Goal: Check status

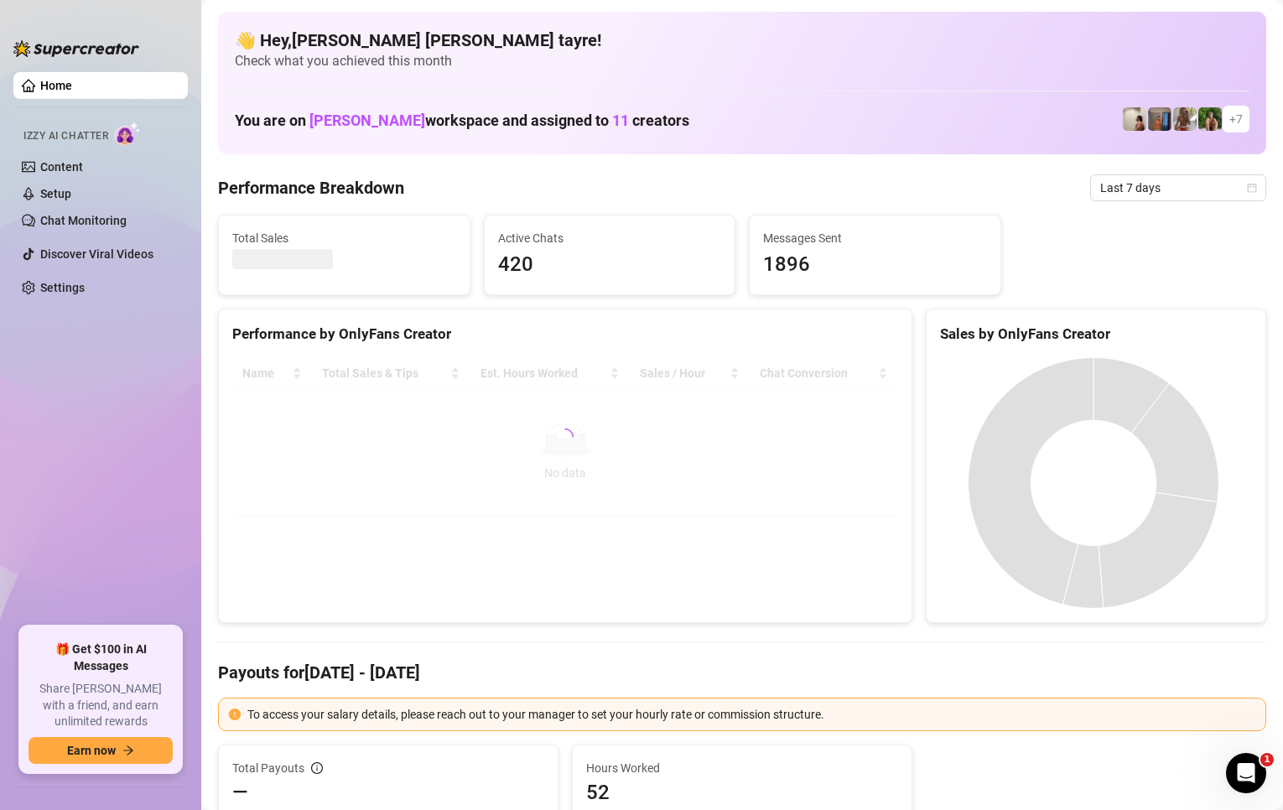
drag, startPoint x: 115, startPoint y: 375, endPoint x: 482, endPoint y: 444, distance: 373.7
click at [115, 375] on ul "Home Izzy AI Chatter Content Setup Chat Monitoring Discover Viral Videos Settin…" at bounding box center [100, 342] width 174 height 554
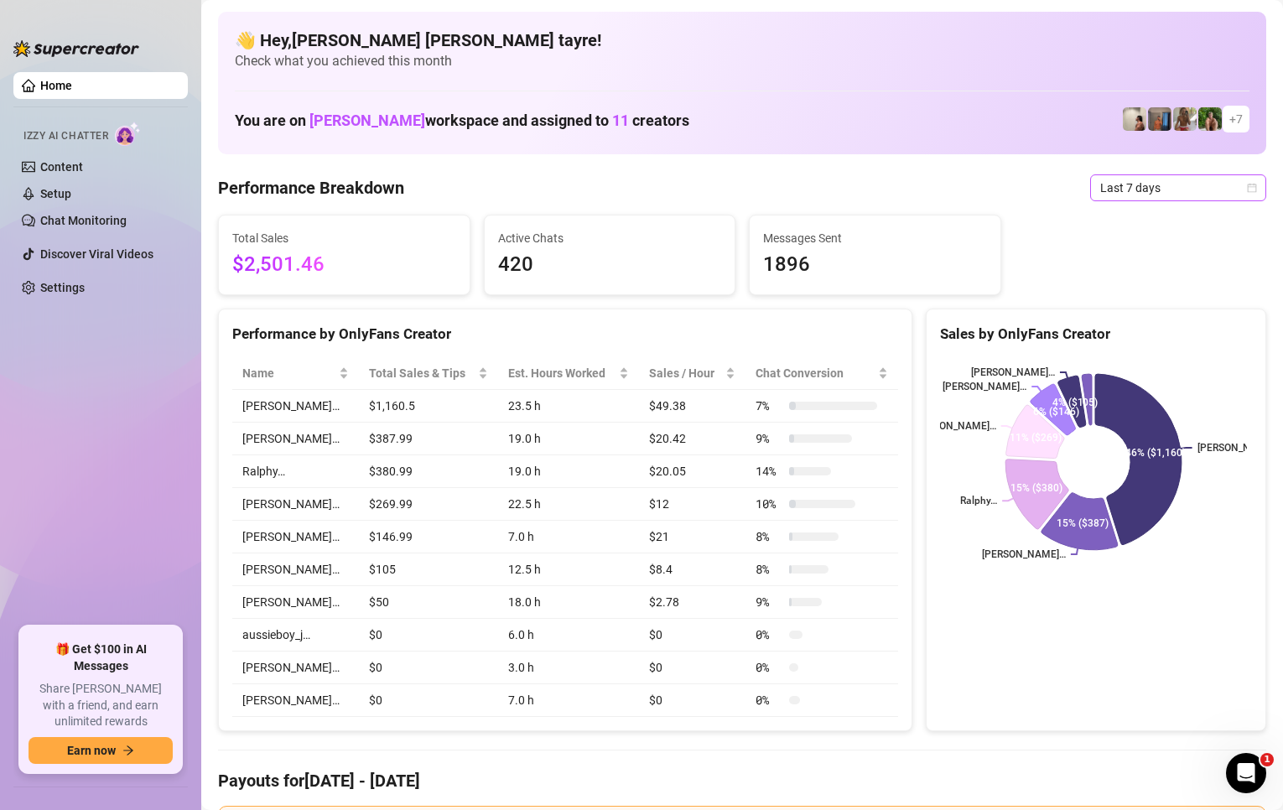
click at [1138, 188] on span "Last 7 days" at bounding box center [1178, 187] width 156 height 25
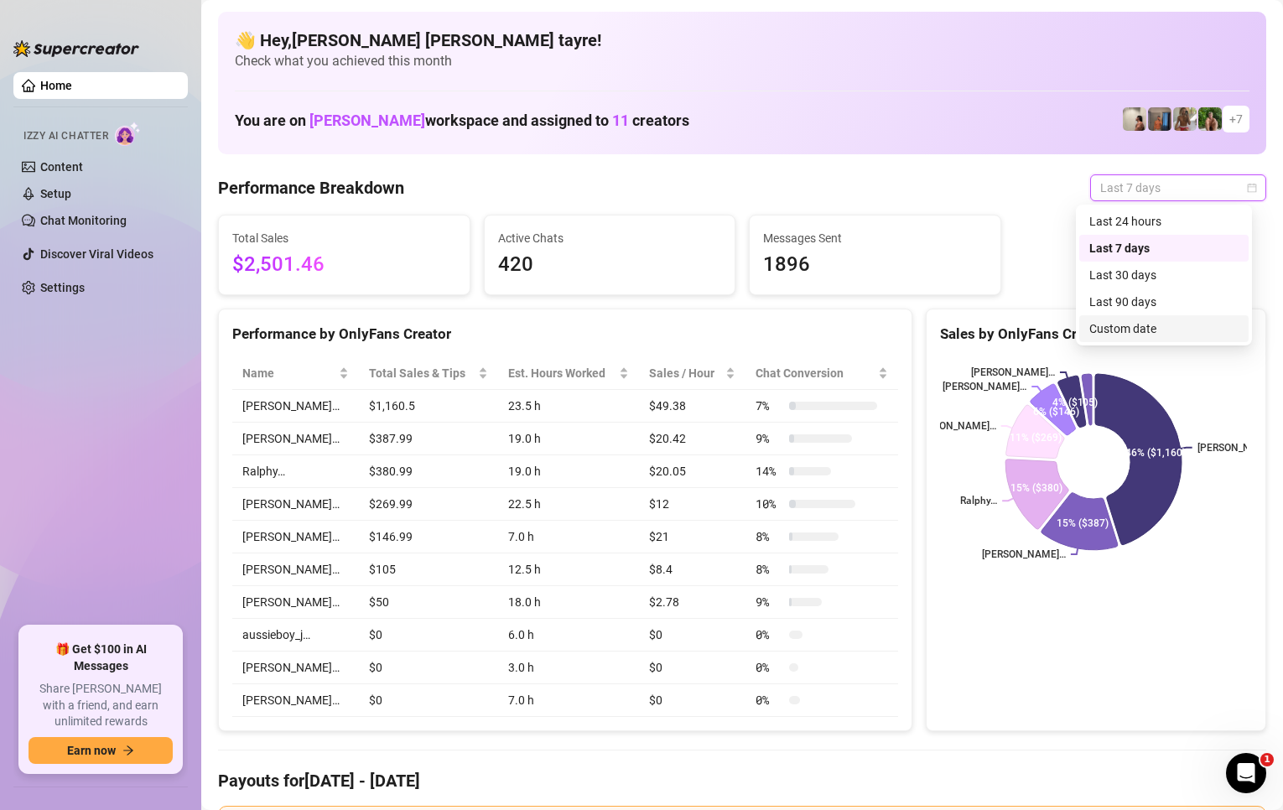
click at [1119, 327] on div "Custom date" at bounding box center [1163, 329] width 149 height 18
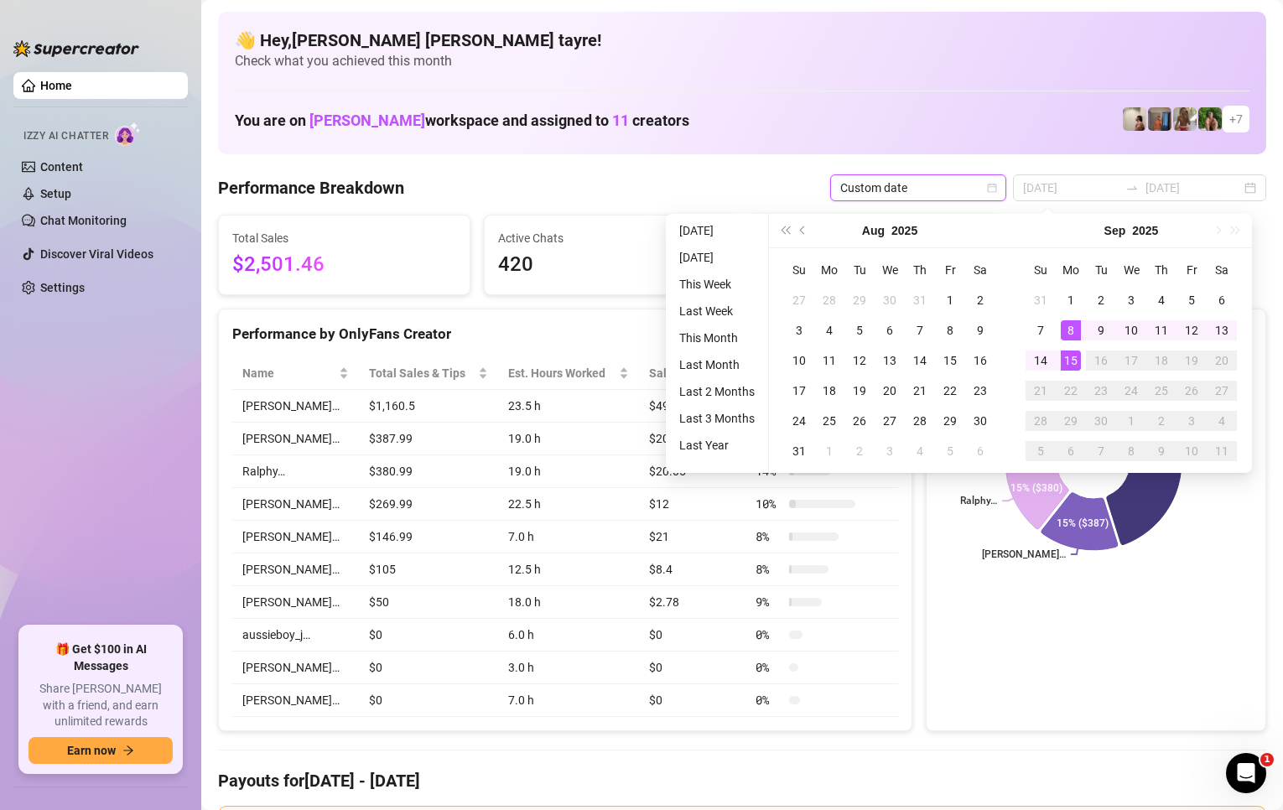
type input "[DATE]"
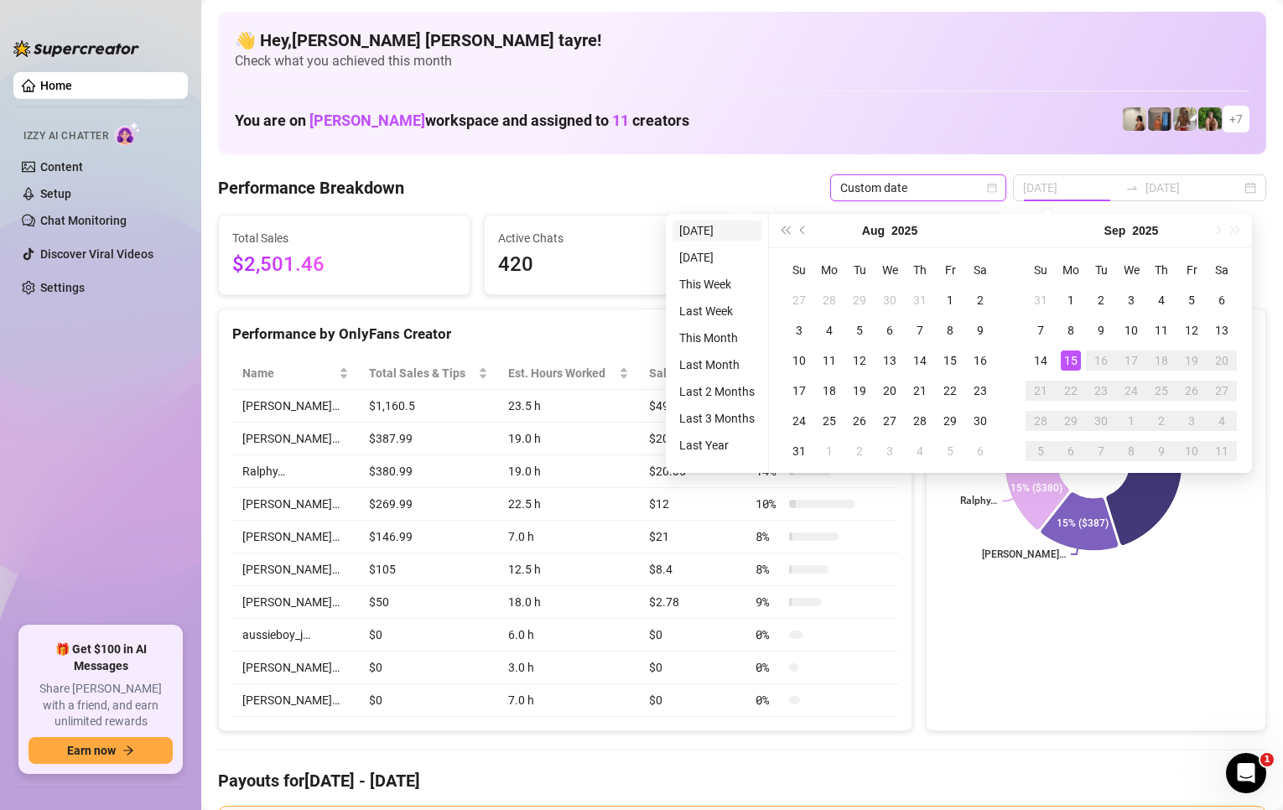
click at [710, 229] on li "[DATE]" at bounding box center [717, 231] width 89 height 20
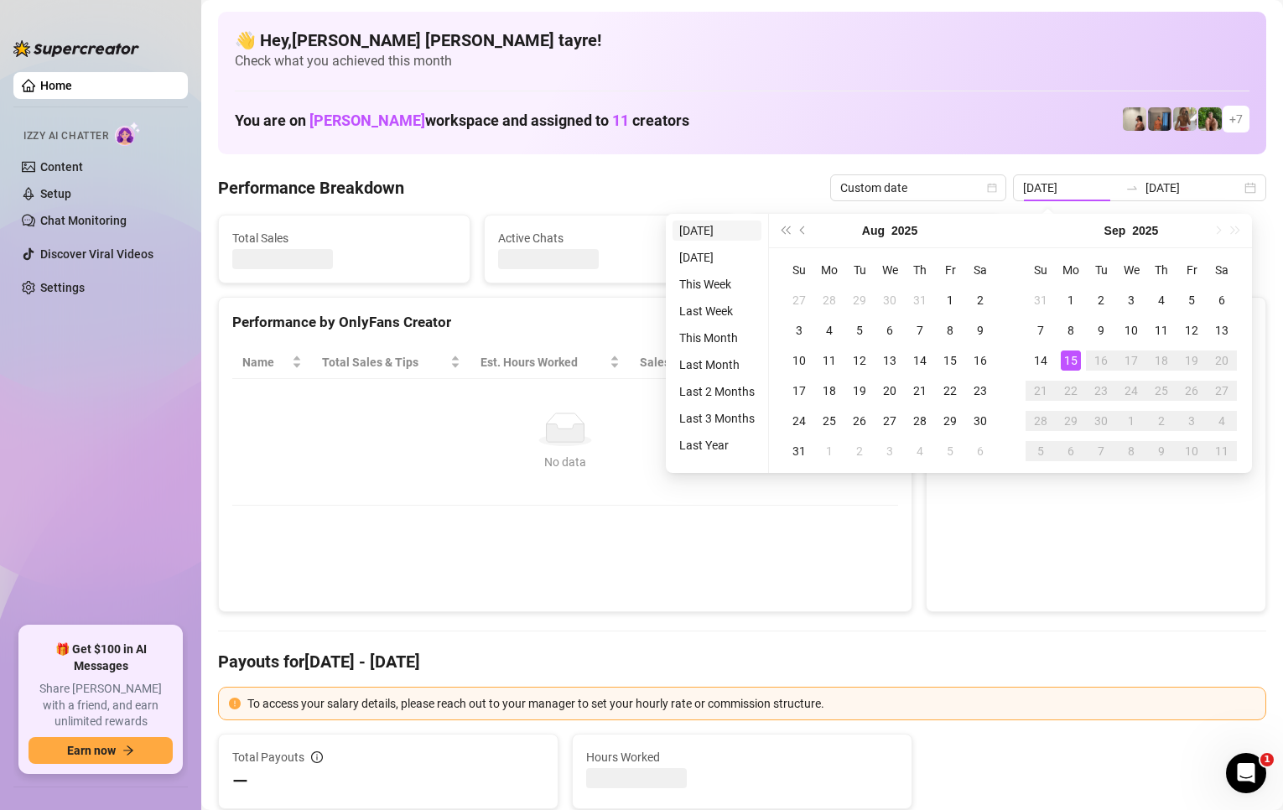
type input "[DATE]"
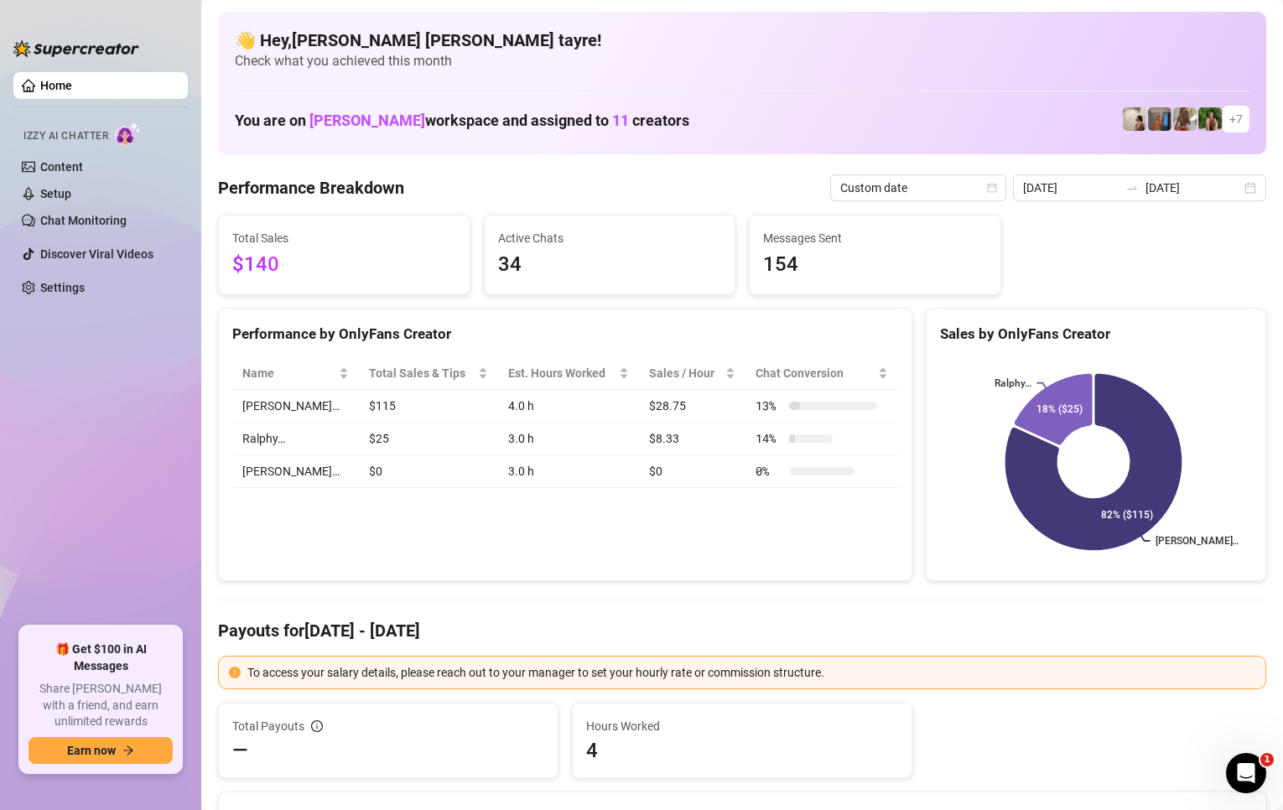
click at [626, 763] on span "4" at bounding box center [742, 750] width 312 height 27
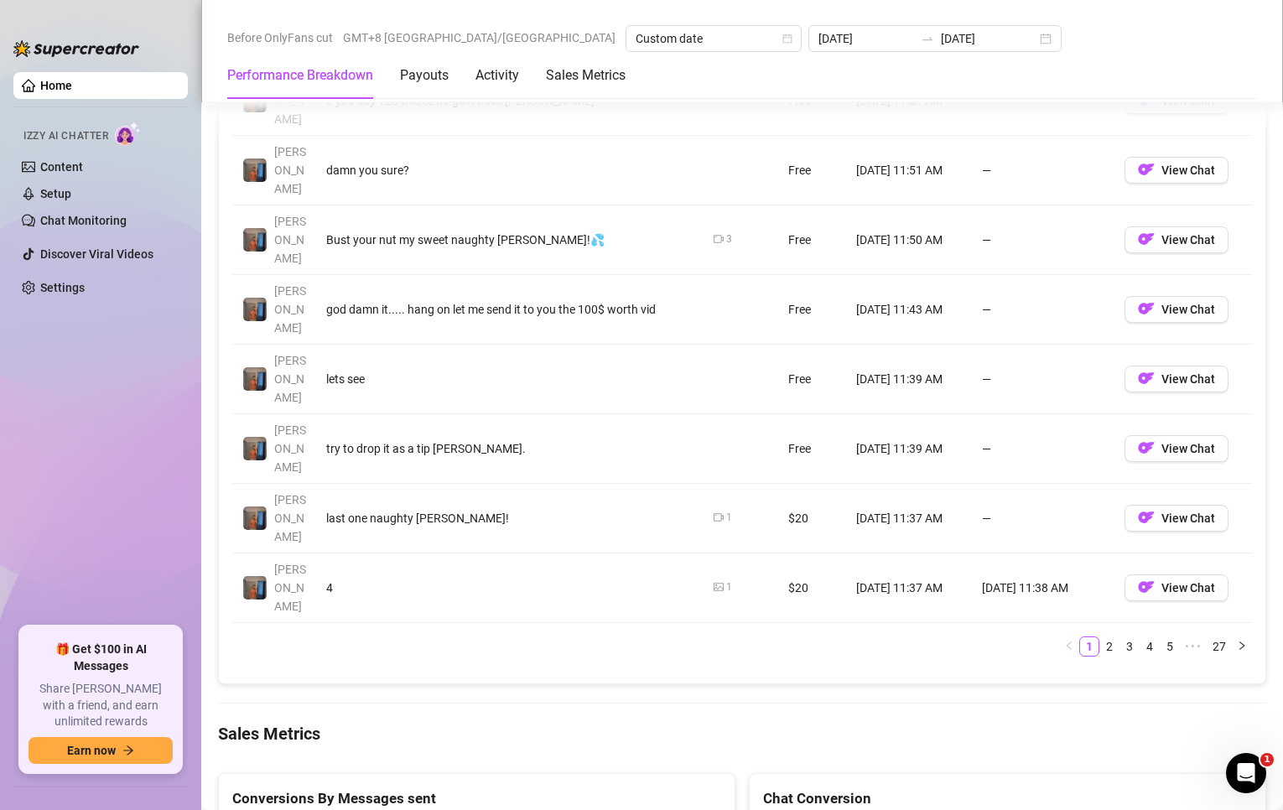
scroll to position [2264, 0]
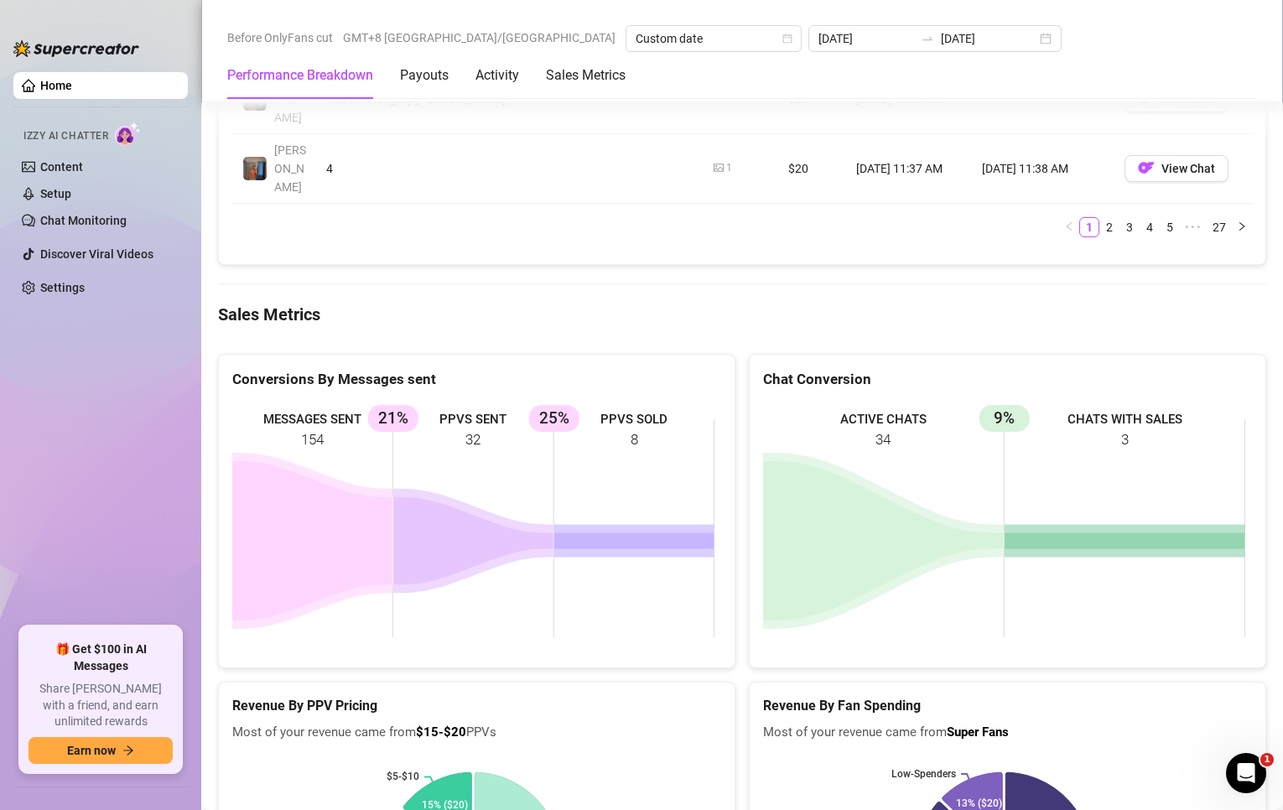
click at [382, 465] on div "MESSAGES SENT 154 PPVS SENT 32 21% PPVS SOLD 8 25%" at bounding box center [477, 528] width 516 height 278
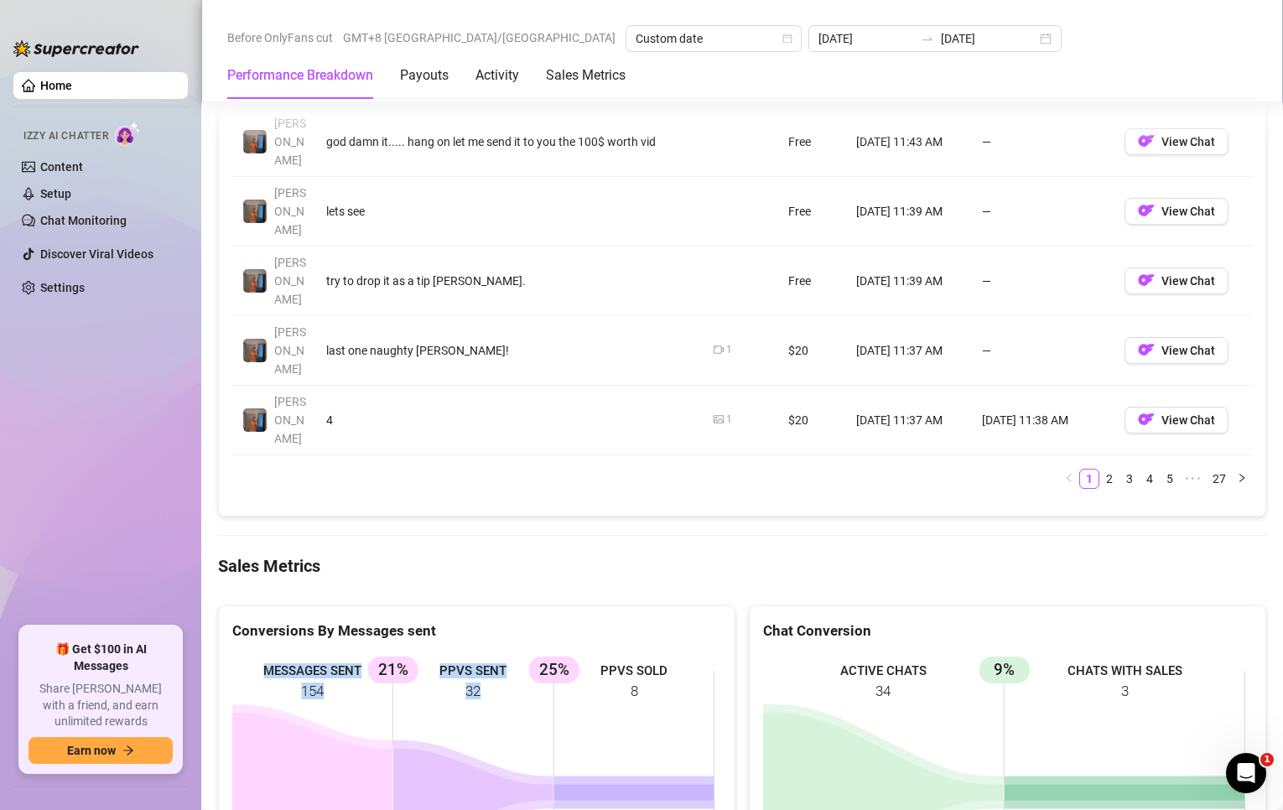
click at [97, 448] on ul "Home Izzy AI Chatter Content Setup Chat Monitoring Discover Viral Videos Settin…" at bounding box center [100, 342] width 174 height 554
click at [122, 368] on ul "Home Izzy AI Chatter Content Setup Chat Monitoring Discover Viral Videos Settin…" at bounding box center [100, 342] width 174 height 554
